Goal: Task Accomplishment & Management: Use online tool/utility

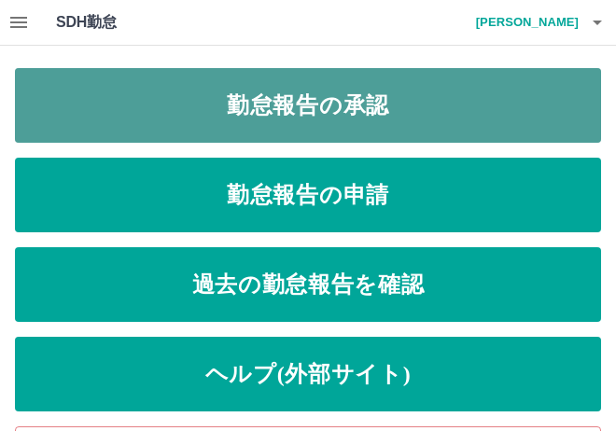
click at [347, 106] on link "勤怠報告の承認" at bounding box center [308, 105] width 586 height 75
click at [370, 99] on link "勤怠報告の承認" at bounding box center [308, 105] width 586 height 75
